Goal: Browse casually: Explore the website without a specific task or goal

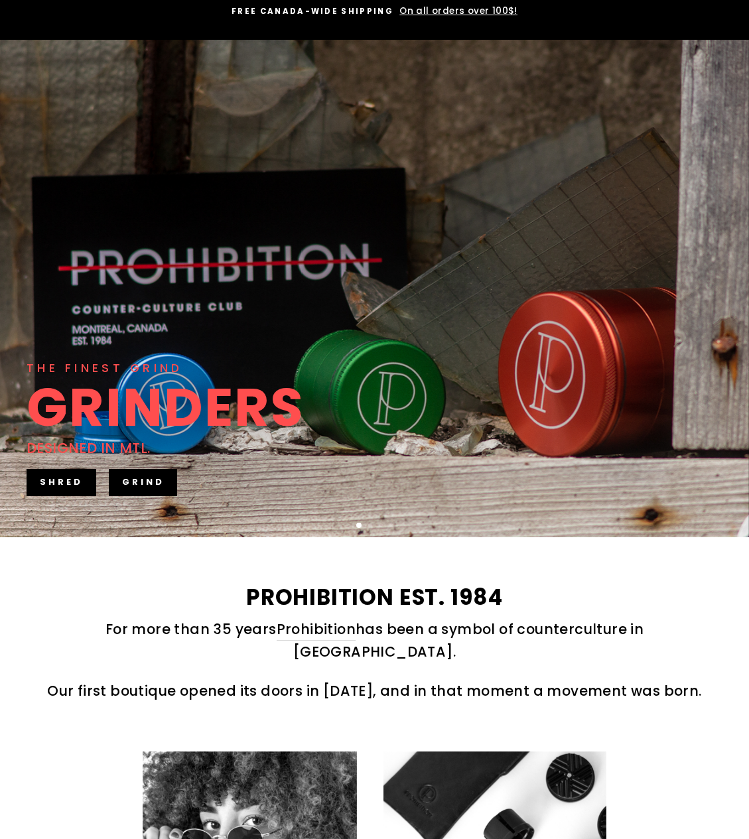
scroll to position [265, 0]
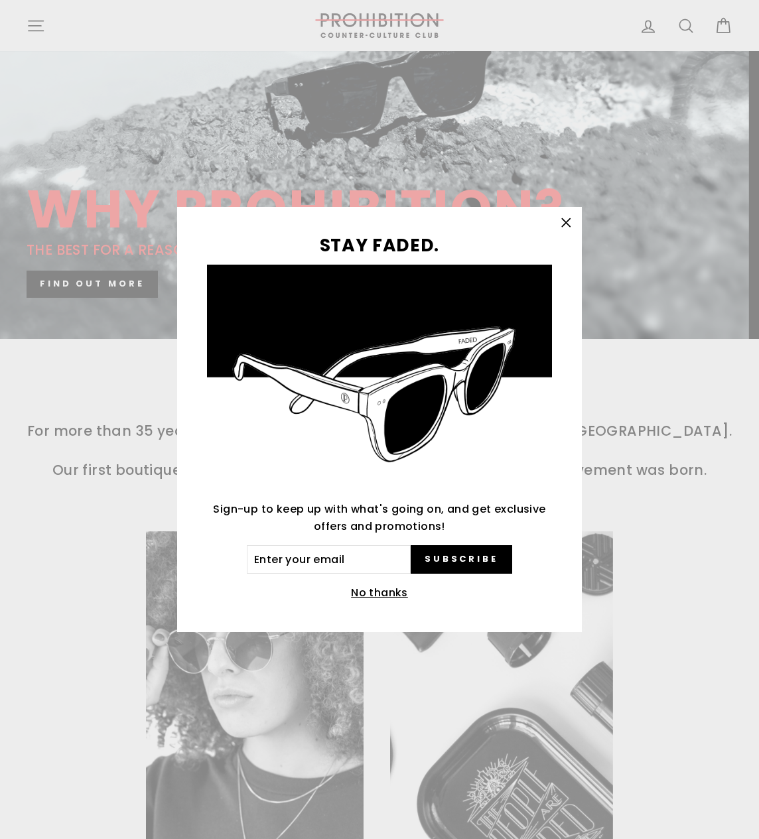
click at [560, 227] on icon "button" at bounding box center [565, 223] width 19 height 19
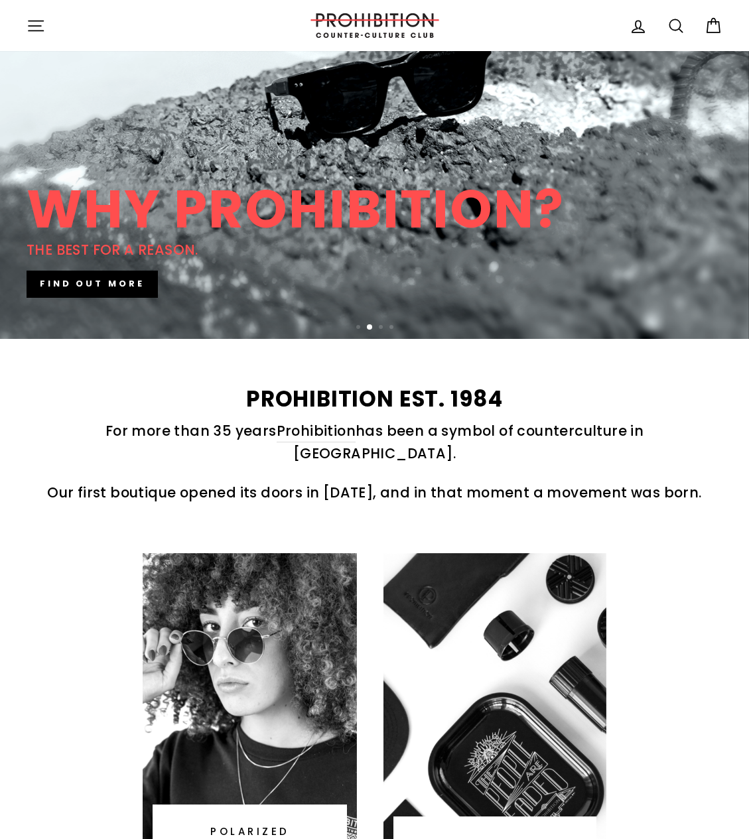
click at [710, 25] on icon at bounding box center [713, 26] width 19 height 19
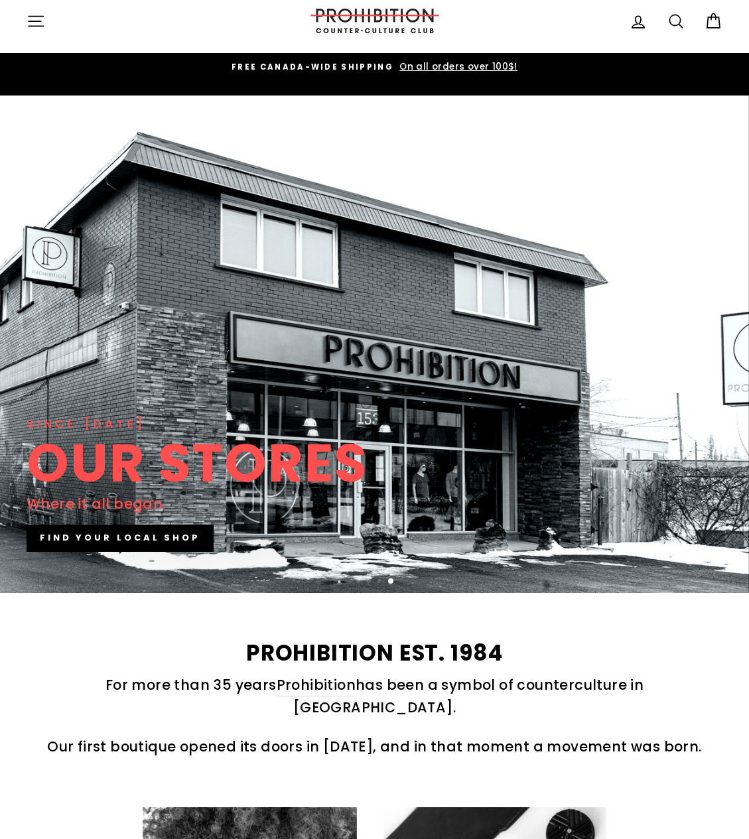
scroll to position [0, 0]
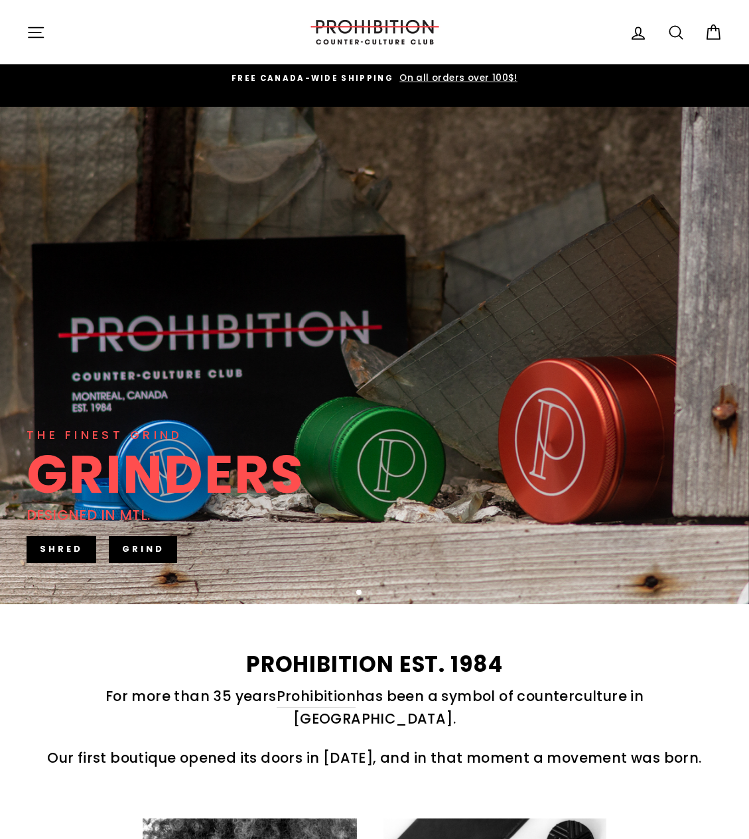
click at [133, 545] on link "GRIND" at bounding box center [143, 549] width 69 height 27
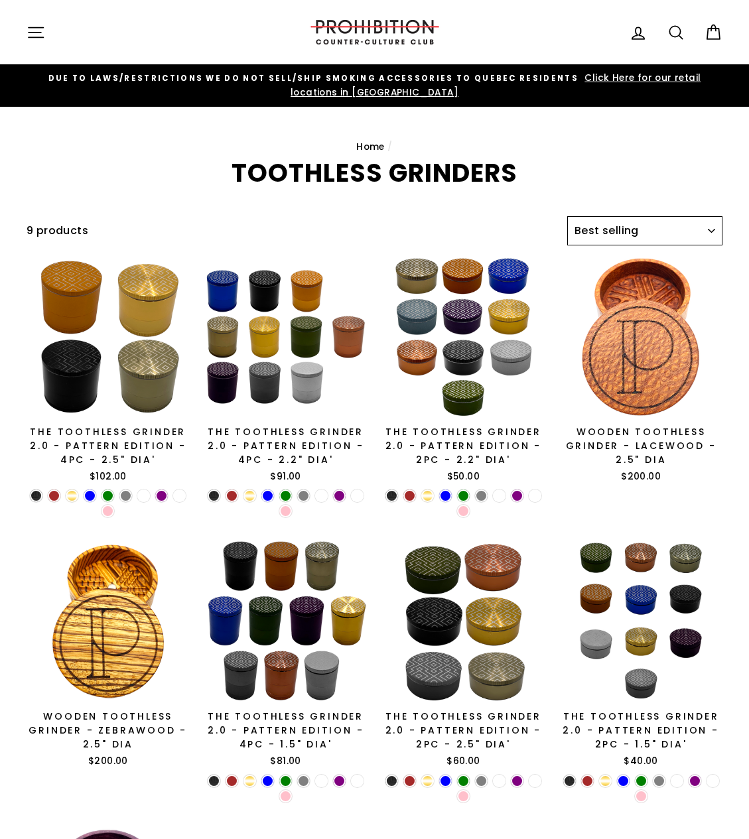
click at [616, 232] on select "Sort Featured Best selling Alphabetically, A-Z Alphabetically, Z-A Price, low t…" at bounding box center [644, 230] width 155 height 29
select select "manual"
click at [567, 216] on select "Sort Featured Best selling Alphabetically, A-Z Alphabetically, Z-A Price, low t…" at bounding box center [644, 230] width 155 height 29
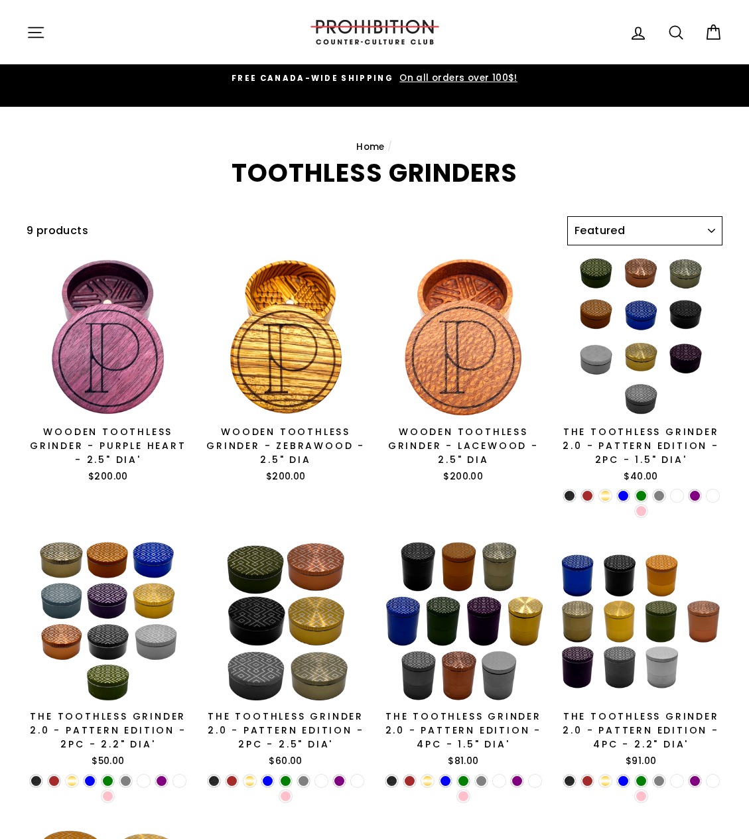
click at [608, 229] on select "Sort Featured Best selling Alphabetically, A-Z Alphabetically, Z-A Price, low t…" at bounding box center [644, 230] width 155 height 29
select select "title-ascending"
click at [567, 216] on select "Sort Featured Best selling Alphabetically, A-Z Alphabetically, Z-A Price, low t…" at bounding box center [644, 230] width 155 height 29
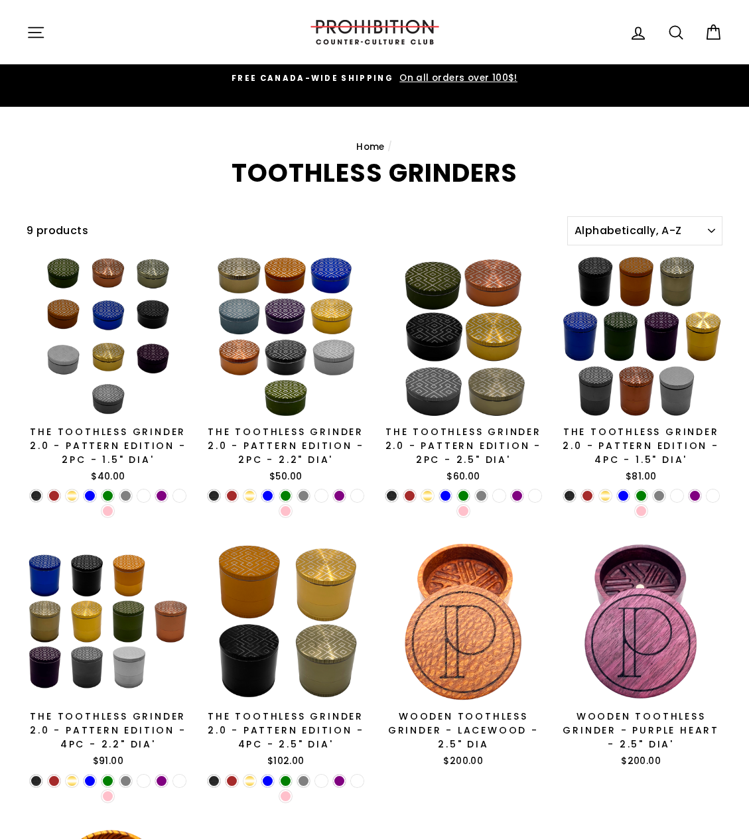
click at [640, 38] on icon at bounding box center [638, 32] width 12 height 11
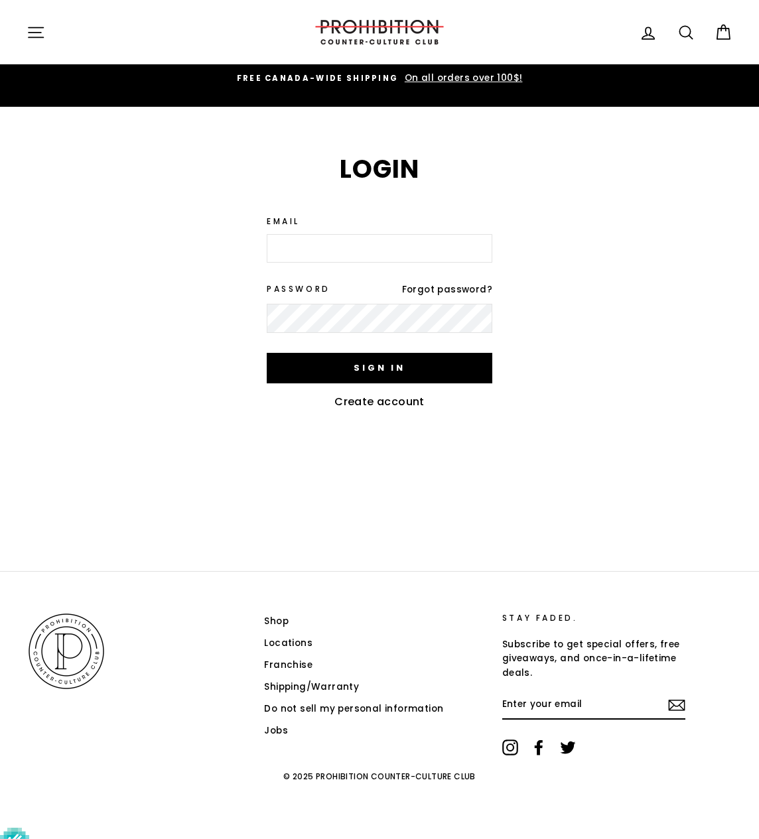
click at [42, 44] on button "Site navigation" at bounding box center [36, 32] width 34 height 29
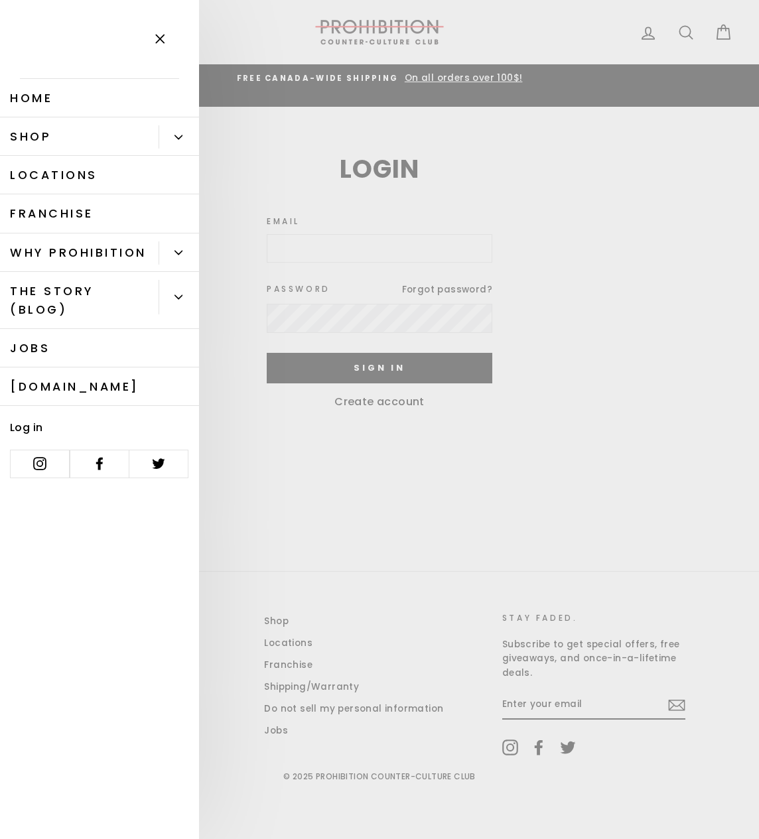
click at [56, 122] on link "Shop" at bounding box center [79, 136] width 159 height 38
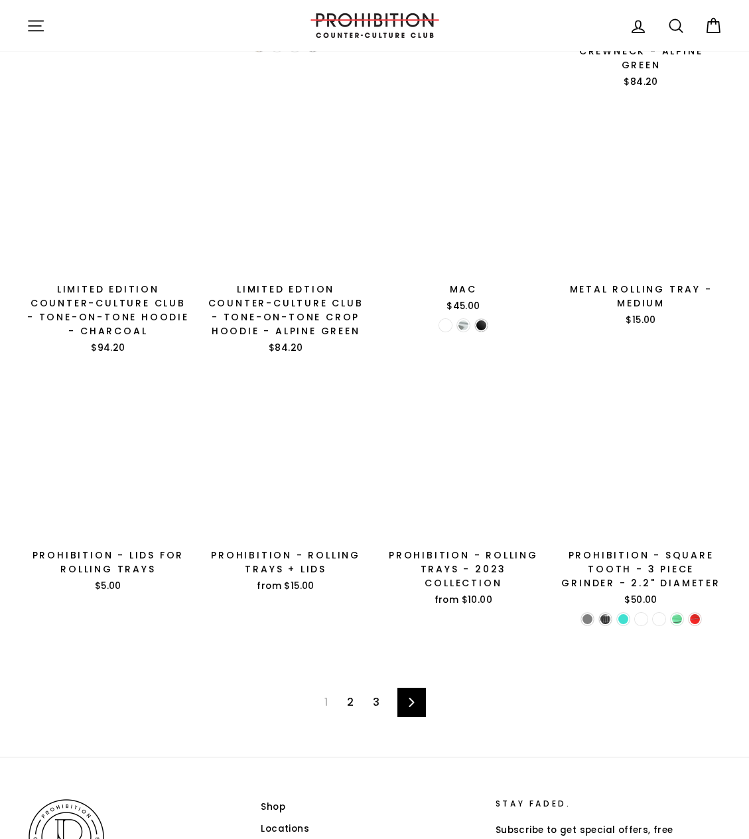
scroll to position [1641, 0]
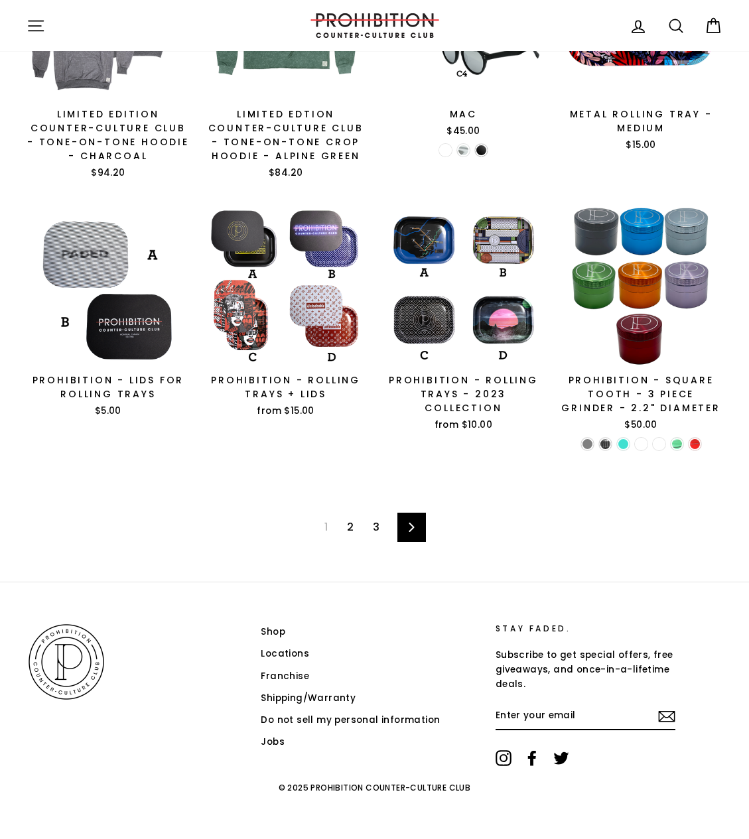
click at [349, 526] on link "2" at bounding box center [350, 527] width 23 height 21
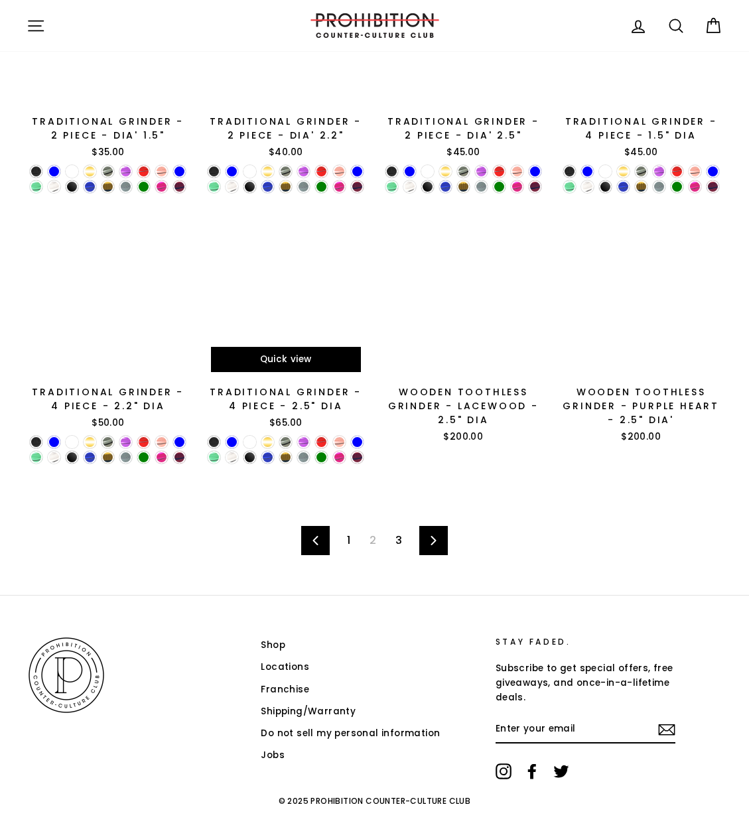
scroll to position [1649, 0]
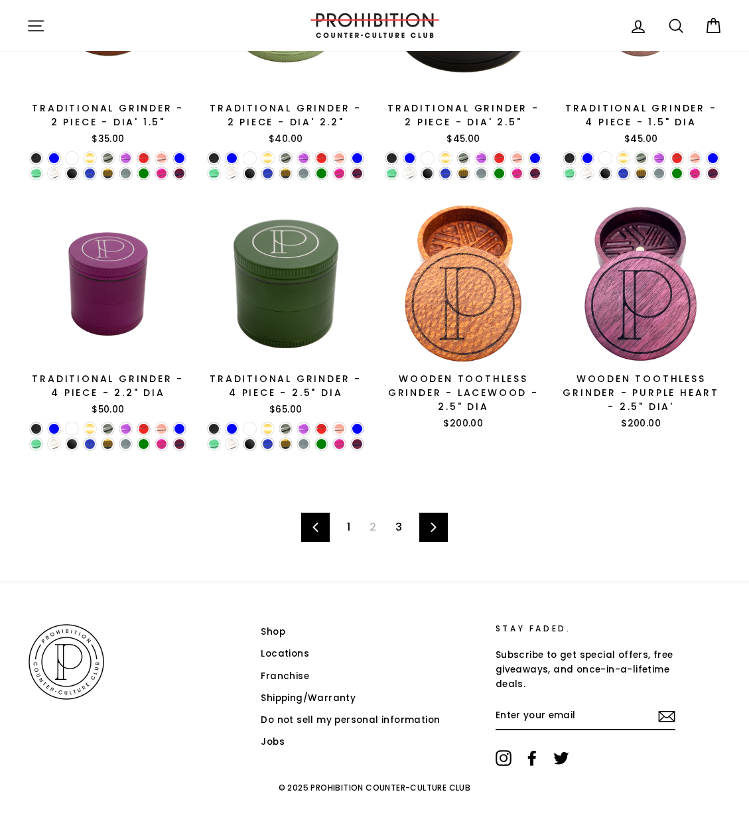
click at [402, 526] on link "3" at bounding box center [398, 527] width 23 height 21
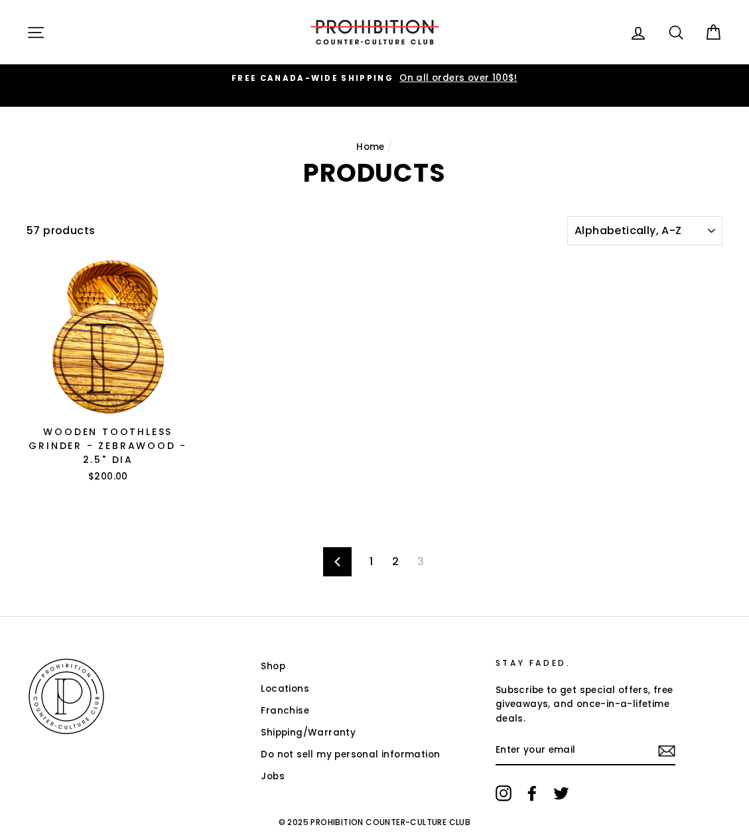
click at [44, 36] on icon "button" at bounding box center [36, 32] width 19 height 19
